Goal: Obtain resource: Download file/media

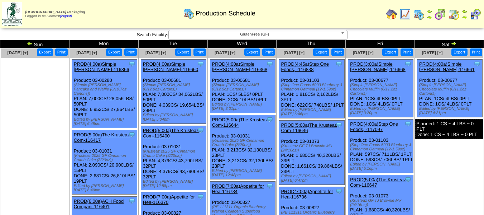
click at [391, 52] on button "Export" at bounding box center [390, 52] width 16 height 8
click at [456, 53] on button "Export" at bounding box center [459, 52] width 16 height 8
click at [247, 37] on span "GlutenFree (GF)" at bounding box center [255, 34] width 166 height 9
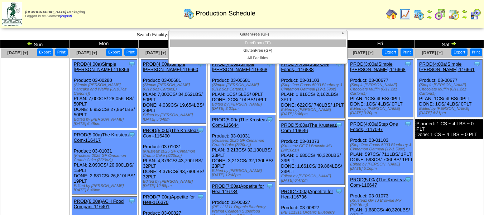
click at [247, 44] on li "FreeFrom (FF)" at bounding box center [258, 43] width 176 height 8
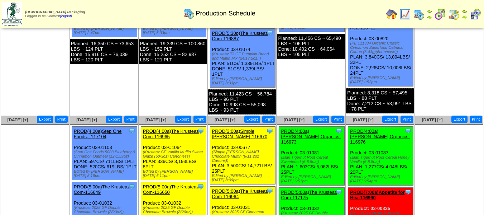
scroll to position [429, 0]
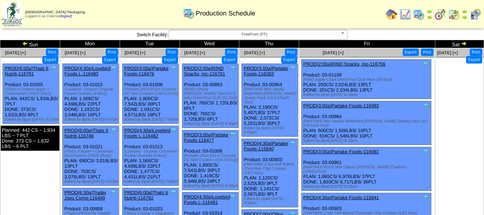
click at [228, 61] on button "Export" at bounding box center [230, 60] width 16 height 8
drag, startPoint x: 153, startPoint y: 0, endPoint x: 288, endPoint y: 17, distance: 136.1
click at [288, 17] on div "Production Schedule" at bounding box center [219, 11] width 277 height 20
click at [230, 60] on button "Export" at bounding box center [230, 60] width 16 height 8
click at [288, 61] on button "Export" at bounding box center [289, 60] width 16 height 8
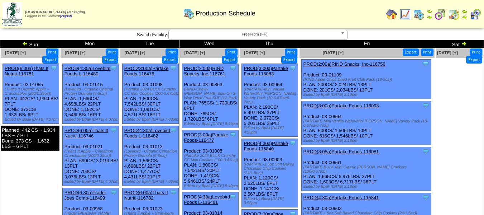
click at [412, 53] on button "Export" at bounding box center [411, 52] width 16 height 8
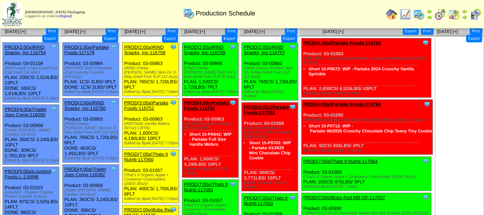
scroll to position [287, 0]
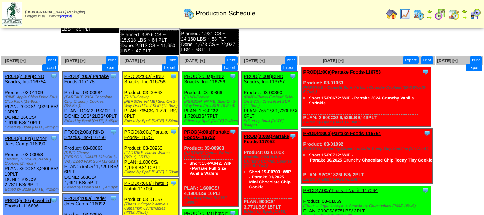
click at [48, 67] on button "Export" at bounding box center [50, 68] width 16 height 8
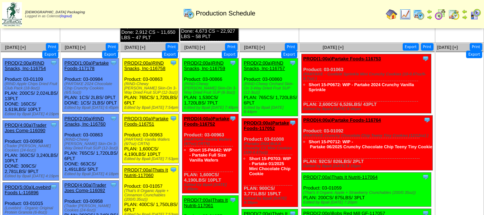
scroll to position [311, 0]
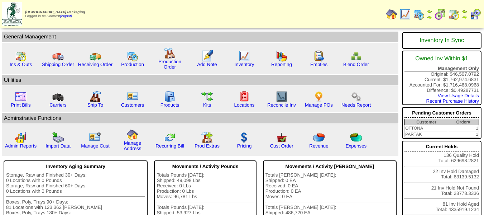
click at [415, 16] on img at bounding box center [418, 14] width 11 height 11
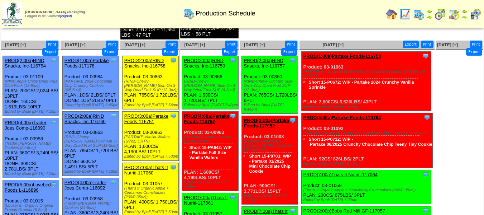
scroll to position [287, 0]
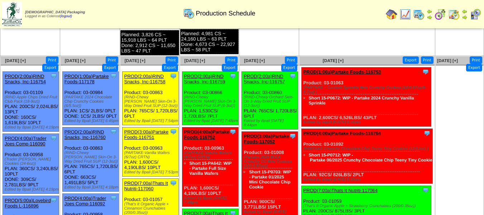
click at [52, 67] on button "Export" at bounding box center [50, 68] width 16 height 8
